Goal: Task Accomplishment & Management: Use online tool/utility

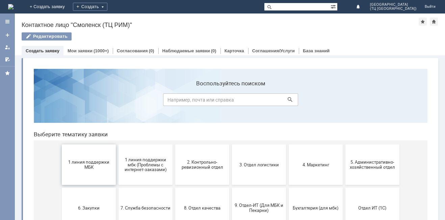
click at [85, 160] on span "1 линия поддержки МБК" at bounding box center [89, 165] width 50 height 10
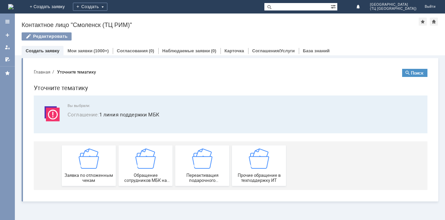
click at [85, 160] on img at bounding box center [89, 159] width 20 height 20
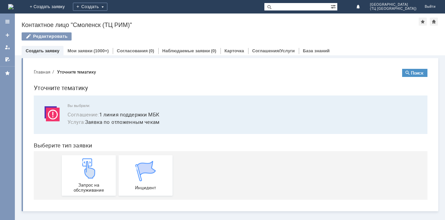
click at [85, 160] on img at bounding box center [89, 168] width 20 height 20
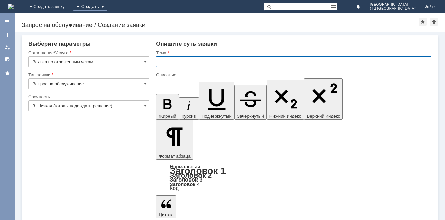
click at [187, 59] on input "text" at bounding box center [293, 61] width 275 height 11
type input "удалить чек"
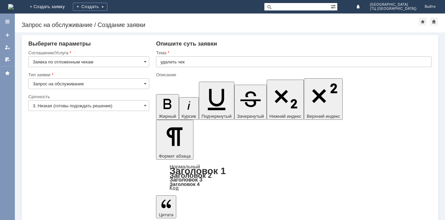
drag, startPoint x: 168, startPoint y: 1803, endPoint x: 201, endPoint y: 1797, distance: 33.1
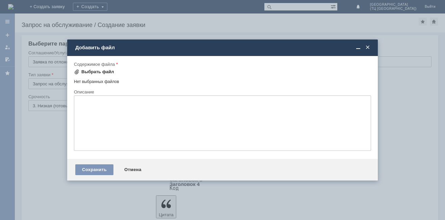
click at [92, 72] on div "Выбрать файл" at bounding box center [97, 71] width 33 height 5
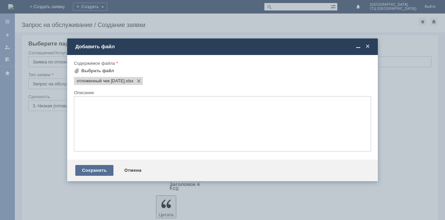
click at [97, 171] on div "Сохранить" at bounding box center [94, 170] width 38 height 11
